Goal: Task Accomplishment & Management: Manage account settings

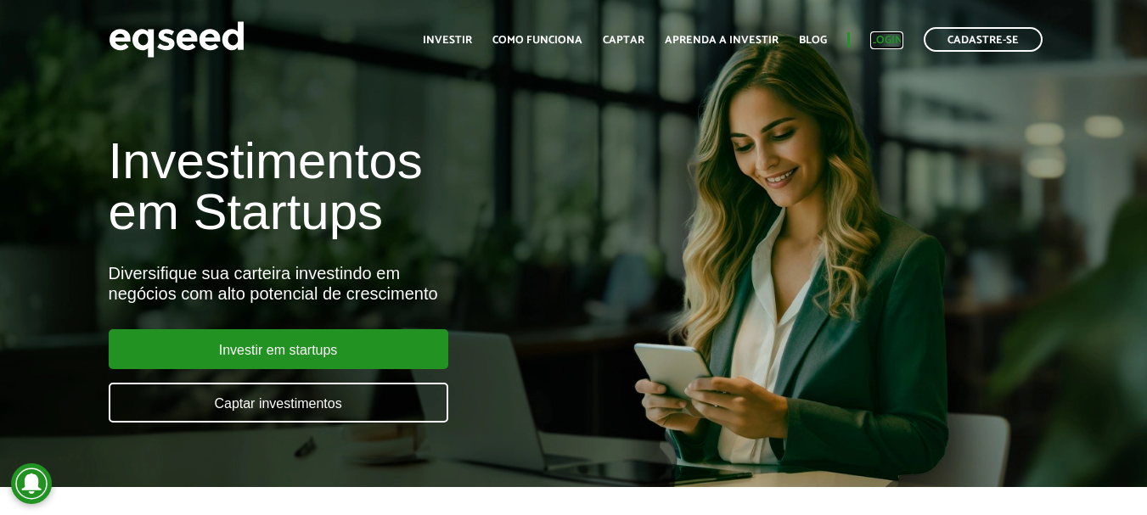
click at [893, 36] on link "Login" at bounding box center [886, 40] width 33 height 11
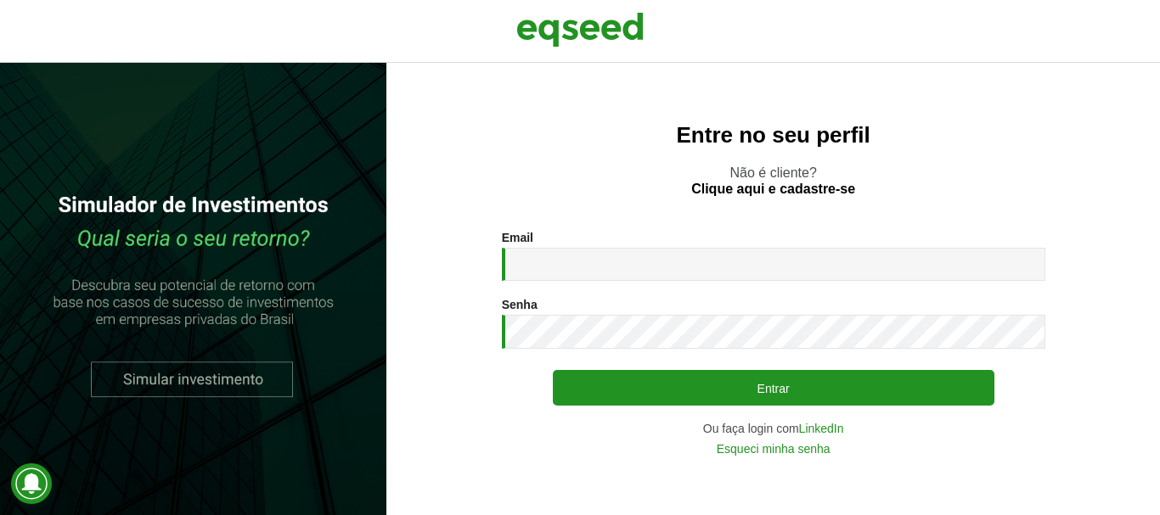
click at [614, 243] on div "Email * Digite seu endereço de e-mail." at bounding box center [773, 256] width 543 height 50
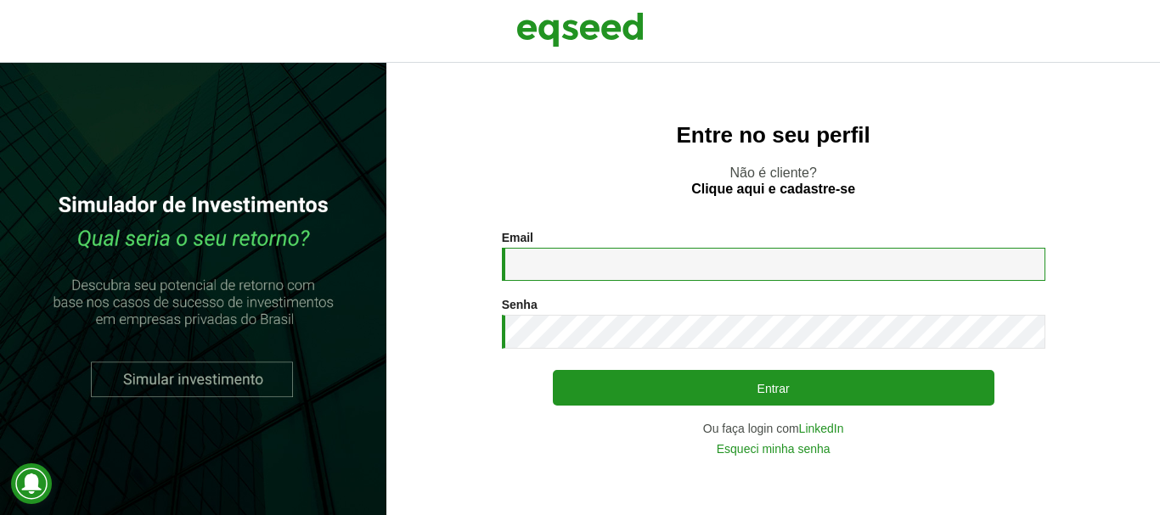
click at [618, 271] on input "Email *" at bounding box center [773, 264] width 543 height 33
type input "**********"
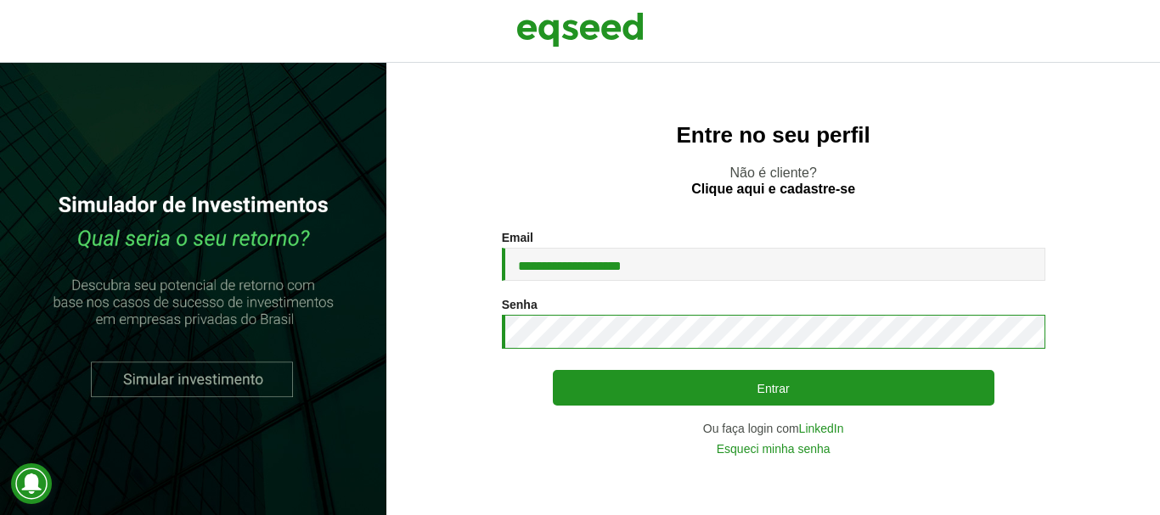
click at [553, 370] on button "Entrar" at bounding box center [773, 388] width 441 height 36
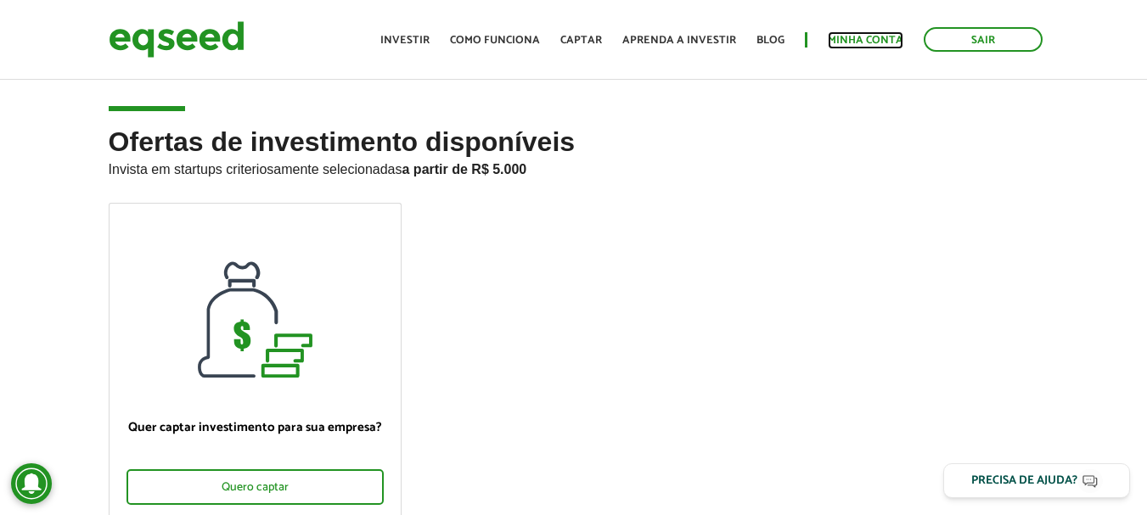
click at [866, 36] on link "Minha conta" at bounding box center [866, 40] width 76 height 11
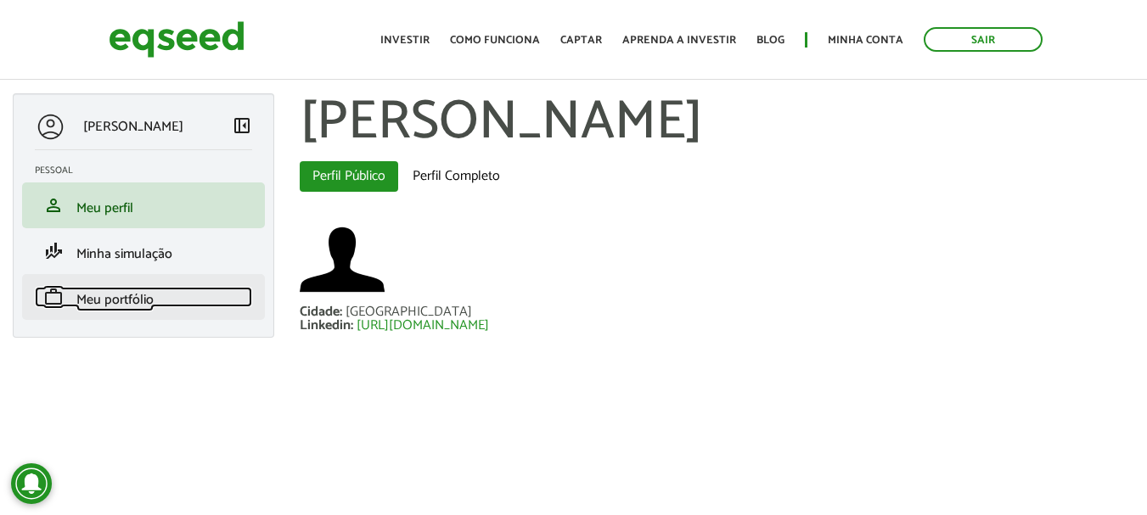
click at [110, 297] on span "Meu portfólio" at bounding box center [114, 300] width 77 height 23
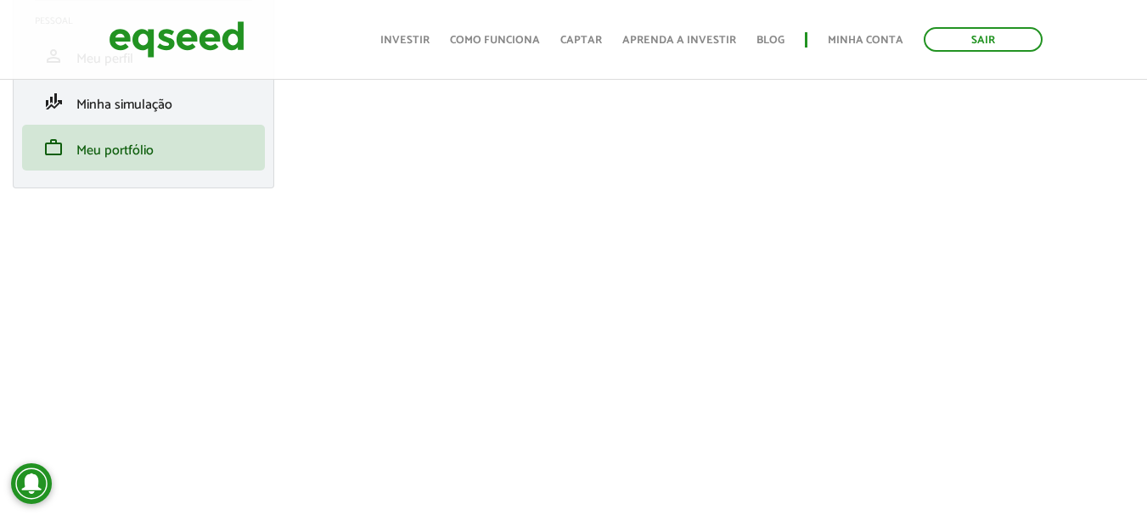
scroll to position [170, 0]
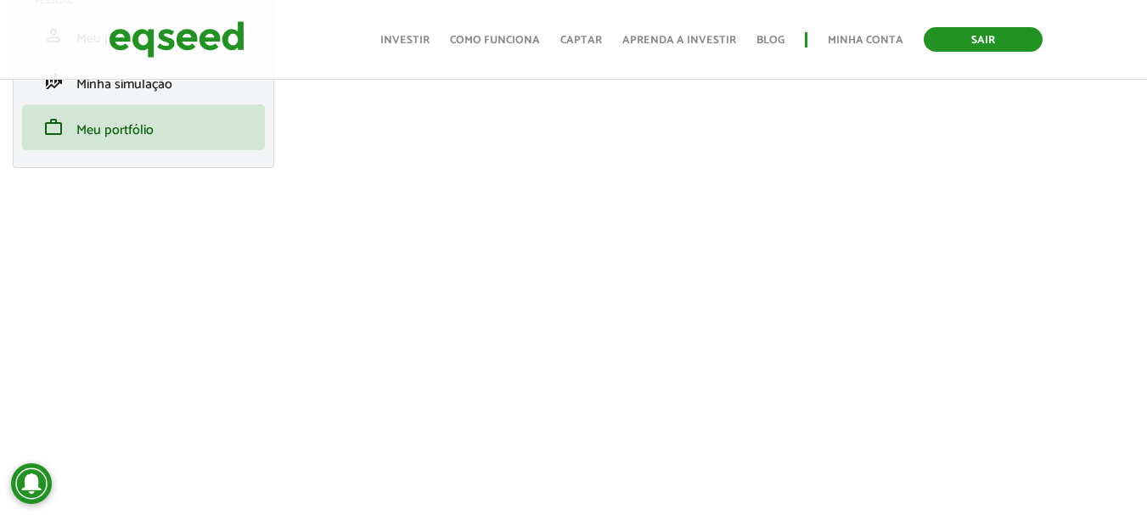
click at [990, 34] on link "Sair" at bounding box center [983, 39] width 119 height 25
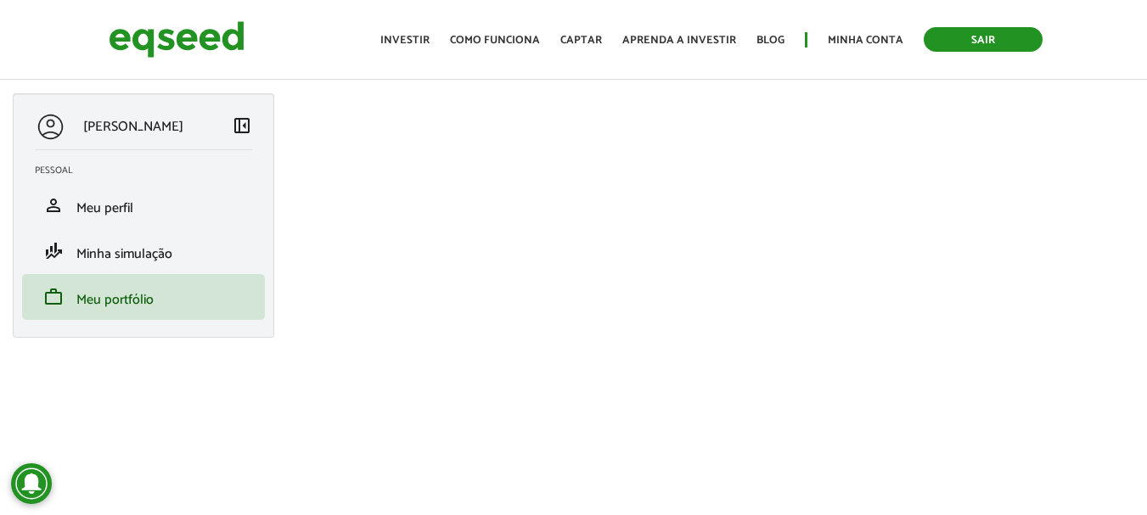
click at [952, 42] on link "Sair" at bounding box center [983, 39] width 119 height 25
